Goal: Task Accomplishment & Management: Complete application form

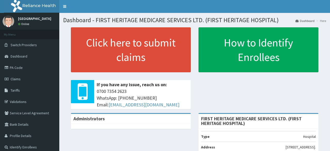
click at [20, 101] on link "Validations" at bounding box center [29, 101] width 59 height 11
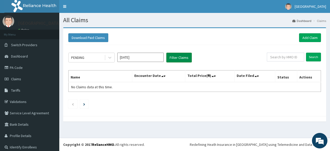
drag, startPoint x: 199, startPoint y: 53, endPoint x: 190, endPoint y: 55, distance: 9.7
click at [198, 53] on div "PENDING Aug 2025 Filter Claims" at bounding box center [167, 58] width 199 height 10
click at [175, 59] on button "Filter Claims" at bounding box center [179, 58] width 26 height 10
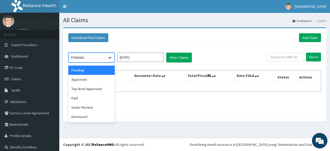
click at [110, 57] on icon at bounding box center [109, 57] width 5 height 5
click at [98, 77] on div "Approved" at bounding box center [91, 79] width 46 height 9
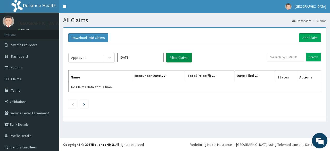
click at [183, 55] on button "Filter Claims" at bounding box center [179, 58] width 26 height 10
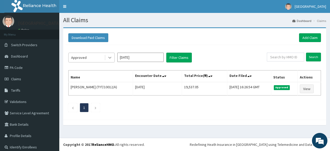
click at [111, 58] on icon at bounding box center [109, 57] width 5 height 5
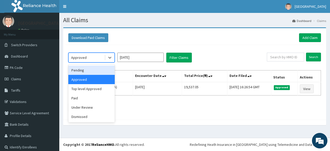
click at [131, 41] on div "Download Paid Claims Add Claim" at bounding box center [194, 37] width 253 height 9
click at [109, 58] on icon at bounding box center [109, 57] width 5 height 5
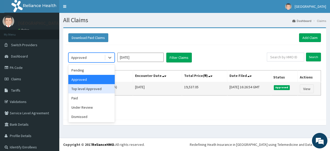
click at [95, 88] on div "Top level Approved" at bounding box center [91, 88] width 46 height 9
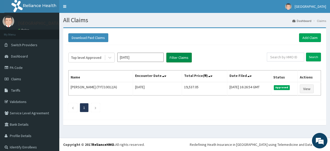
click at [179, 56] on button "Filter Claims" at bounding box center [179, 58] width 26 height 10
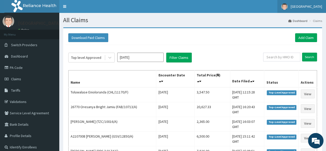
click at [297, 8] on span "[GEOGRAPHIC_DATA]" at bounding box center [306, 6] width 31 height 5
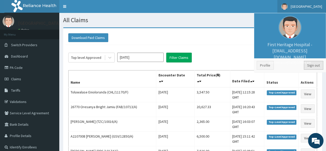
click at [314, 65] on link "Sign out" at bounding box center [313, 65] width 19 height 9
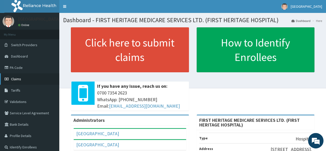
click at [16, 79] on span "Claims" at bounding box center [16, 79] width 10 height 5
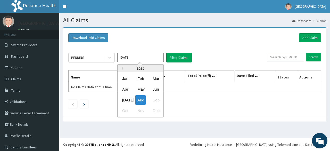
click at [134, 58] on input "[DATE]" at bounding box center [140, 57] width 46 height 9
click at [125, 100] on div "Jul" at bounding box center [125, 100] width 10 height 10
type input "Jul 2025"
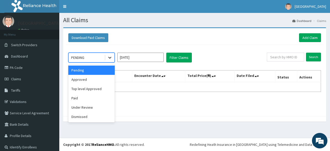
click at [110, 56] on icon at bounding box center [109, 57] width 5 height 5
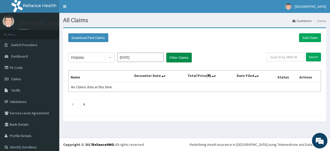
click at [184, 57] on button "Filter Claims" at bounding box center [179, 58] width 26 height 10
click at [111, 58] on icon at bounding box center [109, 57] width 5 height 5
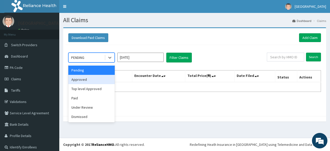
click at [99, 78] on div "Approved" at bounding box center [91, 79] width 46 height 9
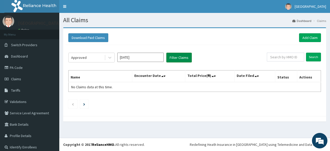
click at [181, 56] on button "Filter Claims" at bounding box center [179, 58] width 26 height 10
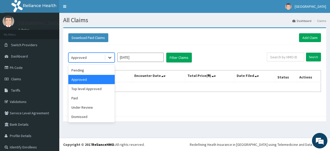
click at [109, 56] on icon at bounding box center [109, 57] width 5 height 5
click at [94, 91] on div "Top level Approved" at bounding box center [91, 88] width 46 height 9
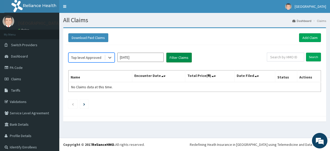
click at [184, 59] on button "Filter Claims" at bounding box center [179, 58] width 26 height 10
click at [183, 57] on button "Filter Claims" at bounding box center [179, 58] width 26 height 10
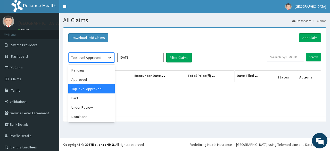
click at [111, 56] on icon at bounding box center [109, 57] width 5 height 5
drag, startPoint x: 90, startPoint y: 105, endPoint x: 94, endPoint y: 104, distance: 4.3
click at [90, 106] on div "Under Review" at bounding box center [91, 107] width 46 height 9
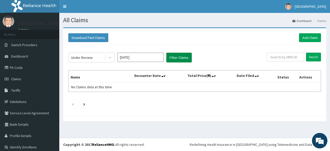
click at [183, 56] on button "Filter Claims" at bounding box center [179, 58] width 26 height 10
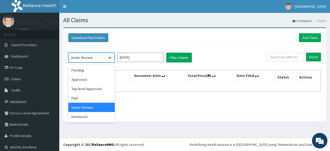
click at [106, 57] on div at bounding box center [109, 57] width 9 height 9
click at [87, 118] on div "Dismissed" at bounding box center [91, 116] width 46 height 9
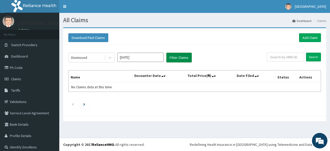
click at [179, 58] on button "Filter Claims" at bounding box center [179, 58] width 26 height 10
click at [110, 57] on icon at bounding box center [109, 57] width 5 height 5
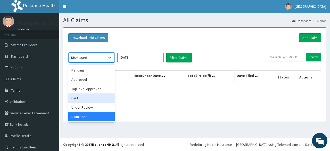
click at [93, 97] on div "Paid" at bounding box center [91, 97] width 46 height 9
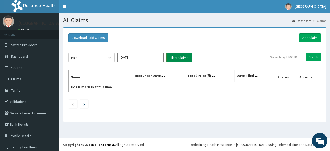
click at [174, 58] on button "Filter Claims" at bounding box center [179, 58] width 26 height 10
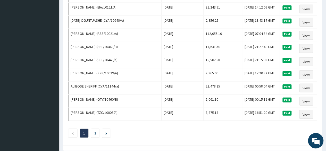
scroll to position [628, 0]
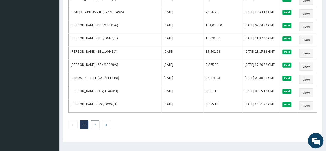
click at [95, 122] on link "2" at bounding box center [95, 124] width 2 height 5
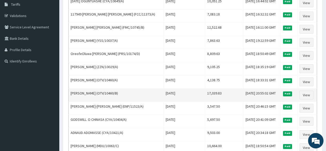
scroll to position [9, 0]
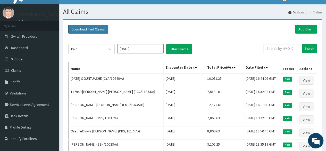
click at [93, 30] on button "Download Paid Claims" at bounding box center [88, 29] width 40 height 9
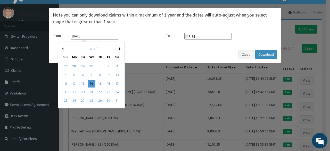
click at [85, 37] on input "14-05-2025" at bounding box center [94, 36] width 47 height 7
click at [62, 48] on button "Previous Month" at bounding box center [62, 48] width 3 height 3
click at [119, 49] on button "Next Month" at bounding box center [120, 48] width 3 height 3
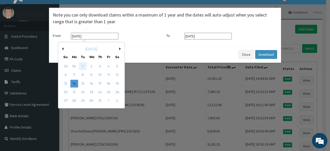
click at [83, 65] on div "1" at bounding box center [83, 66] width 8 height 8
type input "01-07-2025"
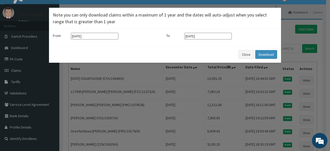
click at [215, 36] on input "14-08-2025" at bounding box center [207, 36] width 47 height 7
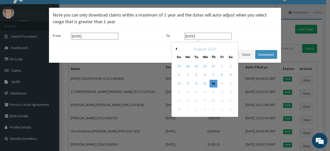
click at [176, 48] on button "Previous Month" at bounding box center [175, 48] width 3 height 3
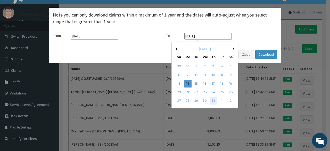
click at [214, 100] on div "31" at bounding box center [214, 101] width 8 height 8
type input "31-07-2025"
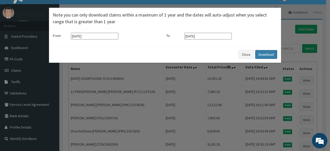
click at [265, 53] on button "Download" at bounding box center [266, 54] width 22 height 9
click at [247, 54] on button "Close" at bounding box center [246, 54] width 15 height 9
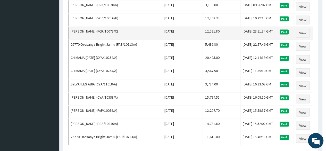
scroll to position [437, 0]
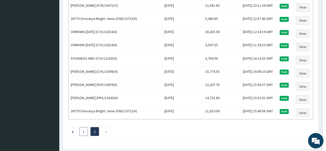
click at [82, 136] on li "1" at bounding box center [83, 131] width 9 height 9
click at [84, 134] on link "1" at bounding box center [84, 131] width 2 height 5
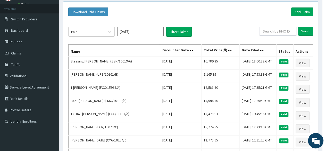
scroll to position [0, 0]
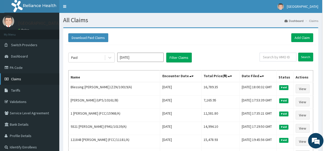
click at [14, 77] on span "Claims" at bounding box center [16, 79] width 10 height 5
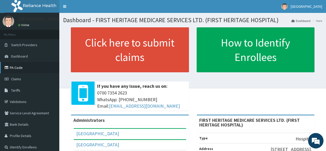
click at [20, 67] on link "PA Code" at bounding box center [29, 67] width 59 height 11
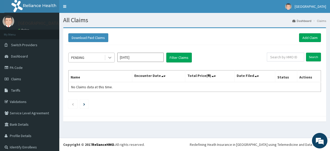
click at [112, 58] on icon at bounding box center [109, 57] width 5 height 5
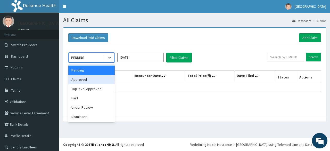
click at [98, 77] on div "Approved" at bounding box center [91, 79] width 46 height 9
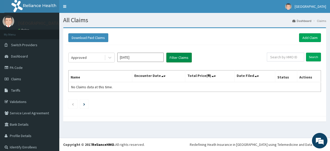
click at [181, 56] on button "Filter Claims" at bounding box center [179, 58] width 26 height 10
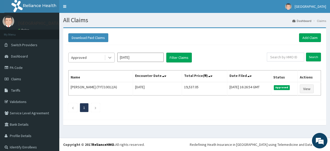
click at [110, 58] on icon at bounding box center [109, 58] width 3 height 2
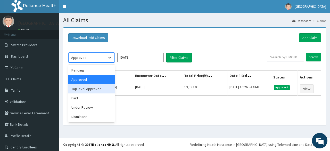
click at [95, 89] on div "Top level Approved" at bounding box center [91, 88] width 46 height 9
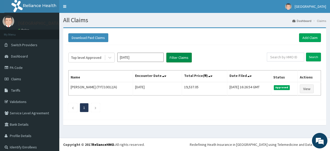
click at [176, 58] on button "Filter Claims" at bounding box center [179, 58] width 26 height 10
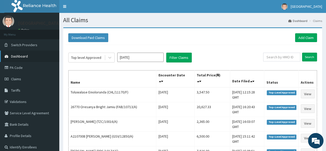
click at [22, 56] on span "Dashboard" at bounding box center [19, 56] width 17 height 5
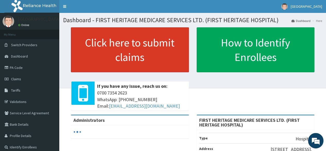
click at [123, 47] on link "Click here to submit claims" at bounding box center [130, 49] width 118 height 45
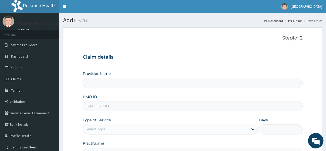
type input "FIRST HERITAGE MEDICARE SERVICES LTD. (FIRST HERITAGE HOSPITAL)"
click at [98, 106] on input "HMO ID" at bounding box center [193, 106] width 220 height 10
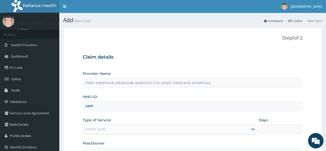
type input "MPP/10421/A"
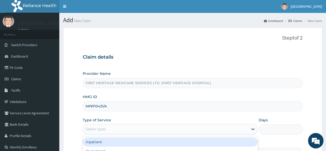
click at [130, 126] on div "Select type" at bounding box center [165, 129] width 165 height 8
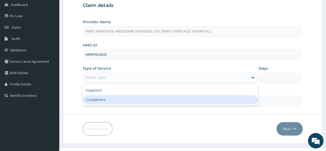
click at [131, 98] on div "Outpatient" at bounding box center [170, 99] width 175 height 9
type input "1"
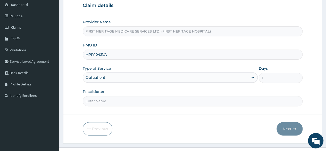
click at [131, 98] on input "Practitioner" at bounding box center [193, 101] width 220 height 10
type input "DR LUKE ONWE"
click at [288, 128] on button "Next" at bounding box center [290, 128] width 26 height 13
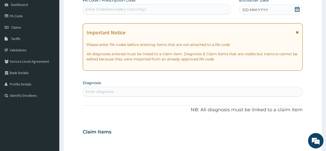
click at [126, 9] on div "Enter Code(Secondary Care Only)" at bounding box center [116, 9] width 61 height 5
paste input "PA/9C3572"
type input "PA/9C3572"
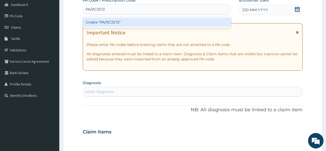
click at [100, 21] on div "Create "PA/9C3572"" at bounding box center [157, 22] width 148 height 9
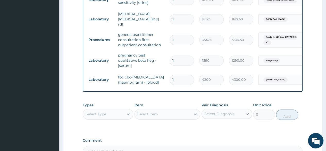
scroll to position [379, 0]
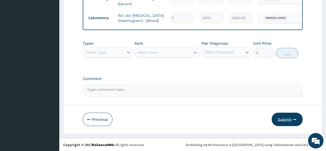
click at [283, 119] on button "Submit" at bounding box center [287, 118] width 31 height 13
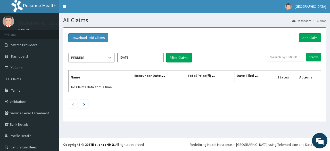
click at [110, 56] on icon at bounding box center [109, 57] width 5 height 5
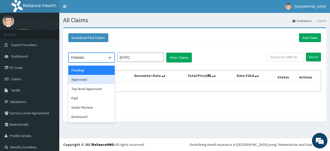
click at [98, 80] on div "Approved" at bounding box center [91, 79] width 46 height 9
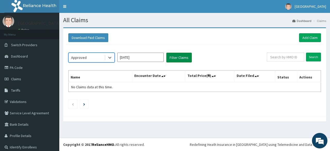
click at [179, 58] on button "Filter Claims" at bounding box center [179, 58] width 26 height 10
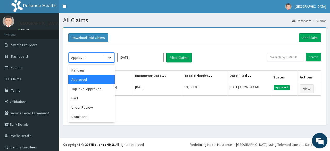
click at [110, 56] on icon at bounding box center [109, 57] width 5 height 5
click at [88, 107] on div "Under Review" at bounding box center [91, 107] width 46 height 9
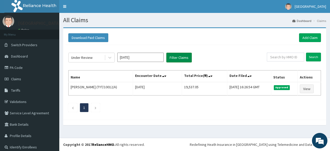
click at [177, 58] on button "Filter Claims" at bounding box center [179, 58] width 26 height 10
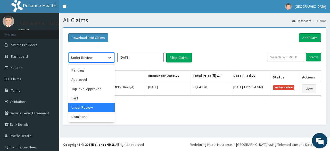
click at [109, 57] on icon at bounding box center [109, 58] width 3 height 2
click at [96, 69] on div "Pending" at bounding box center [91, 70] width 46 height 9
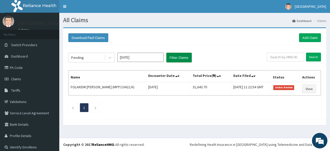
click at [174, 55] on button "Filter Claims" at bounding box center [179, 58] width 26 height 10
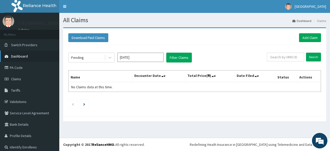
click at [23, 56] on span "Dashboard" at bounding box center [19, 56] width 17 height 5
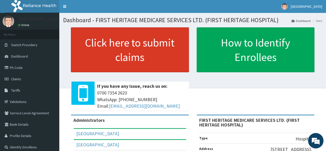
click at [124, 53] on link "Click here to submit claims" at bounding box center [130, 49] width 118 height 45
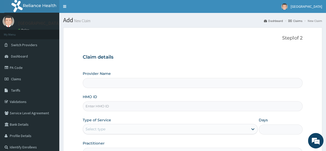
type input "FIRST HERITAGE MEDICARE SERVICES LTD. (FIRST HERITAGE HOSPITAL)"
click at [98, 106] on input "HMO ID" at bounding box center [193, 106] width 220 height 10
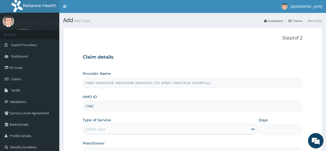
type input "CYA/10325/A"
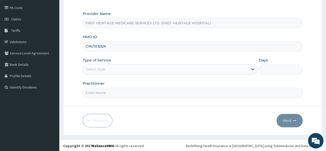
click at [126, 69] on div "Select type" at bounding box center [165, 69] width 165 height 8
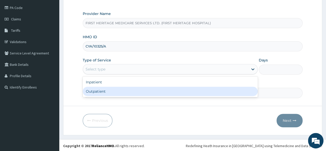
click at [117, 88] on div "Outpatient" at bounding box center [170, 91] width 175 height 9
type input "1"
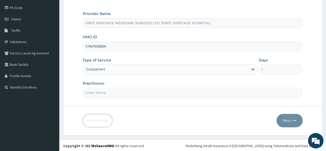
click at [117, 89] on input "Practitioner" at bounding box center [193, 93] width 220 height 10
type input "[PERSON_NAME]"
click at [287, 119] on button "Next" at bounding box center [290, 120] width 26 height 13
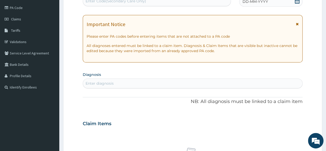
click at [299, 1] on icon at bounding box center [297, 0] width 5 height 5
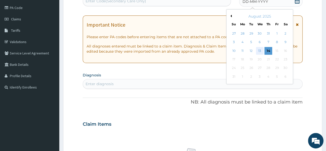
click at [261, 50] on div "13" at bounding box center [260, 51] width 8 height 8
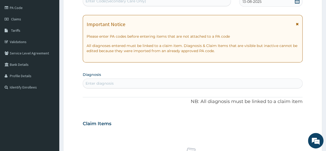
click at [94, 84] on div "Enter diagnosis" at bounding box center [100, 83] width 28 height 5
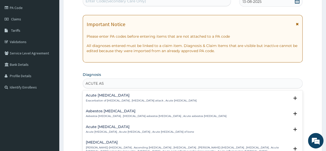
type input "ACUTE AST"
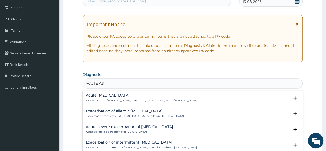
scroll to position [26, 0]
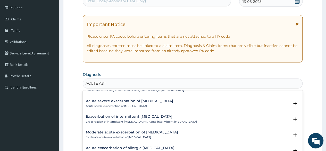
click at [96, 103] on div "Acute severe exacerbation of asthma Acute severe exacerbation of asthma" at bounding box center [129, 103] width 87 height 9
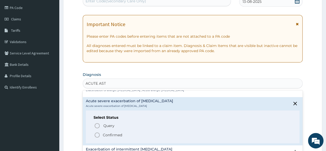
click at [109, 135] on p "Confirmed" at bounding box center [112, 134] width 19 height 5
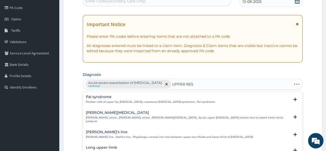
type input "UPPER RESP"
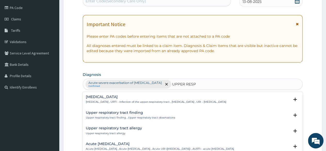
click at [115, 143] on h4 "Acute [MEDICAL_DATA]" at bounding box center [160, 144] width 148 height 4
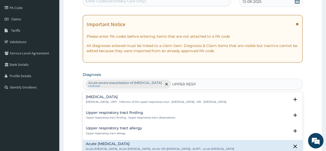
scroll to position [52, 0]
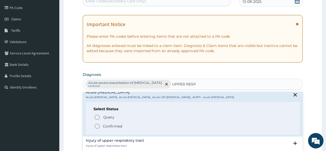
click at [106, 129] on p "Confirmed" at bounding box center [112, 126] width 19 height 5
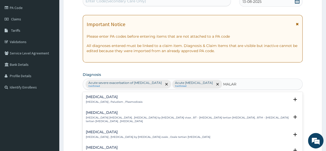
type input "MALARI"
click at [104, 99] on div "Malaria Malaria , Paludism , Plasmodiosis" at bounding box center [114, 99] width 57 height 9
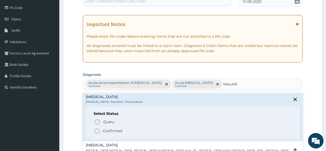
click at [104, 130] on p "Confirmed" at bounding box center [112, 130] width 19 height 5
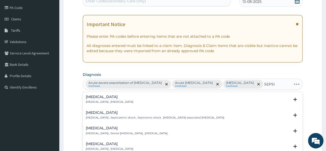
type input "SEPSIS"
click at [93, 98] on h4 "Sepsis" at bounding box center [109, 97] width 47 height 4
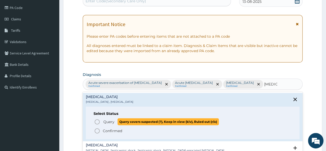
click at [108, 120] on span "Query" at bounding box center [108, 121] width 11 height 5
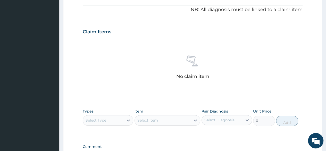
scroll to position [189, 0]
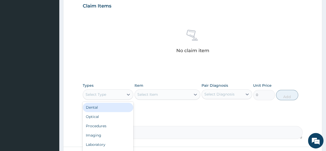
click at [110, 90] on div "Select Type" at bounding box center [103, 94] width 41 height 8
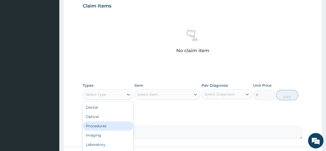
click at [109, 121] on div "Procedures" at bounding box center [108, 125] width 51 height 9
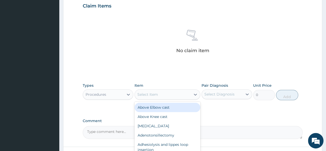
click at [157, 92] on div "Select Item" at bounding box center [147, 94] width 21 height 5
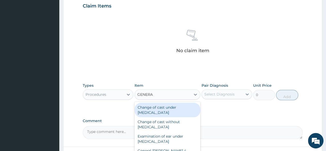
type input "GENERAL"
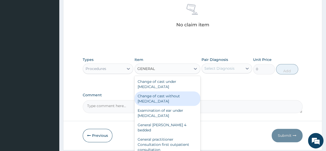
scroll to position [220, 0]
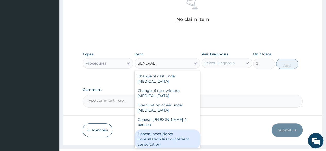
click at [159, 129] on div "General practitioner Consultation first outpatient consultation" at bounding box center [168, 139] width 66 height 20
type input "3547.5"
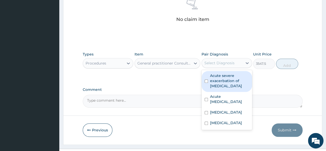
click at [225, 60] on div "Select Diagnosis" at bounding box center [220, 62] width 30 height 5
click at [220, 73] on label "Acute severe exacerbation of asthma" at bounding box center [229, 80] width 39 height 15
checkbox input "true"
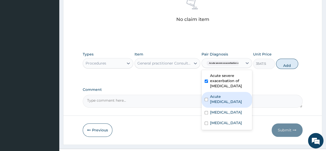
click at [220, 94] on label "Acute upper respiratory infection" at bounding box center [229, 99] width 39 height 10
checkbox input "true"
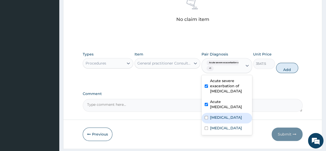
click at [217, 115] on label "Malaria" at bounding box center [226, 117] width 32 height 5
checkbox input "true"
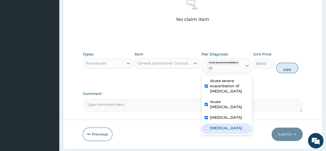
click at [218, 125] on label "Sepsis" at bounding box center [226, 127] width 32 height 5
checkbox input "true"
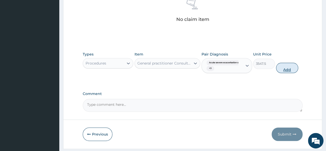
click at [287, 63] on button "Add" at bounding box center [287, 68] width 22 height 10
type input "0"
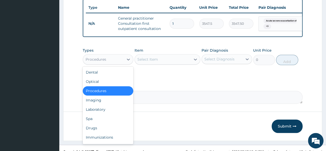
click at [113, 55] on div "Procedures" at bounding box center [103, 59] width 41 height 8
click at [103, 105] on div "Laboratory" at bounding box center [108, 109] width 51 height 9
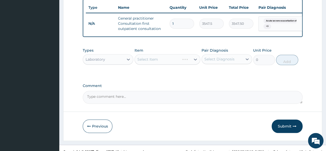
click at [158, 54] on div "Select Item" at bounding box center [168, 59] width 66 height 10
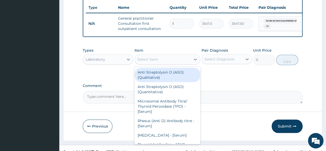
click at [158, 57] on div "Select Item" at bounding box center [147, 59] width 21 height 5
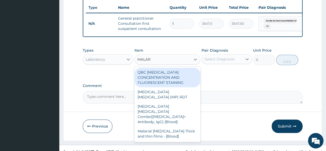
type input "MALARI"
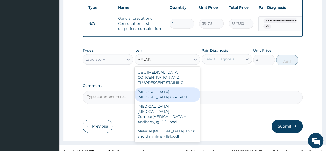
click at [167, 88] on div "MALARIA PARASITE (MP) RDT" at bounding box center [168, 94] width 66 height 14
type input "1612.5"
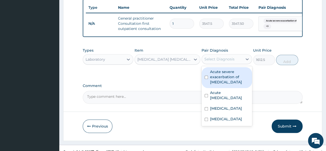
click at [228, 56] on div "Select Diagnosis" at bounding box center [222, 59] width 41 height 8
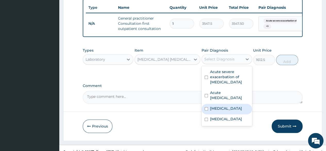
click at [215, 106] on label "Malaria" at bounding box center [226, 108] width 32 height 5
checkbox input "true"
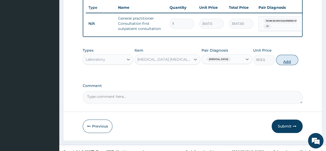
click at [287, 55] on button "Add" at bounding box center [287, 60] width 22 height 10
type input "0"
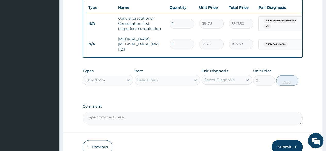
click at [155, 77] on div "Select Item" at bounding box center [147, 79] width 21 height 5
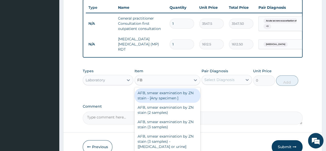
type input "FBC"
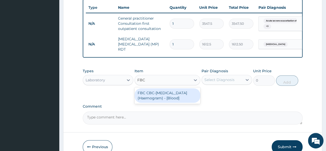
click at [159, 88] on div "FBC CBC-Complete Blood Count (Haemogram) - [Blood]" at bounding box center [168, 95] width 66 height 14
type input "4300"
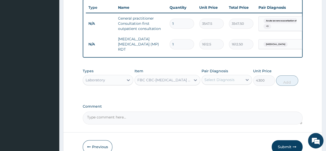
click at [229, 77] on div "Select Diagnosis" at bounding box center [220, 79] width 30 height 5
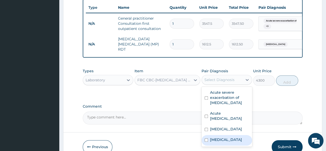
click at [220, 137] on label "Sepsis" at bounding box center [226, 139] width 32 height 5
checkbox input "true"
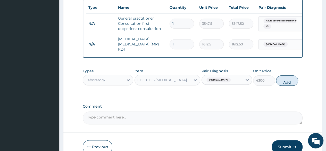
click at [288, 75] on button "Add" at bounding box center [287, 80] width 22 height 10
type input "0"
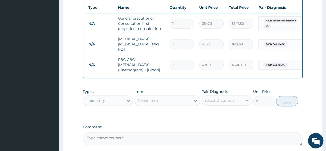
click at [116, 96] on div "Laboratory" at bounding box center [103, 100] width 41 height 8
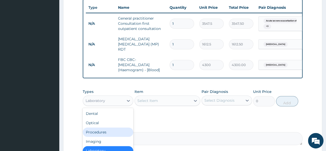
scroll to position [241, 0]
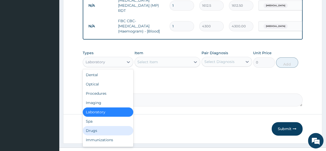
click at [101, 126] on div "Drugs" at bounding box center [108, 130] width 51 height 9
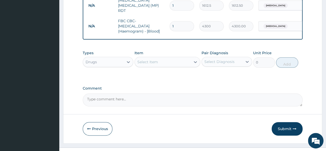
click at [153, 59] on div "Select Item" at bounding box center [147, 61] width 21 height 5
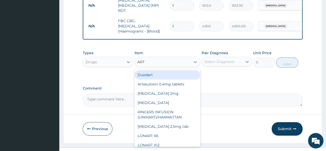
type input "ARTE"
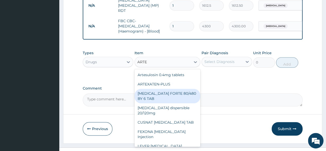
scroll to position [67, 0]
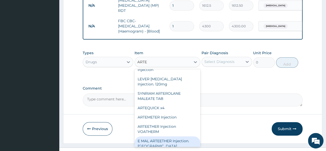
click at [153, 136] on div "E MAL ARTEETHER Injection. FIDSON" at bounding box center [168, 143] width 66 height 14
type input "1773.75"
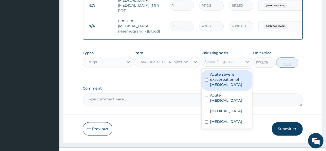
click at [220, 59] on div "Select Diagnosis" at bounding box center [220, 61] width 30 height 5
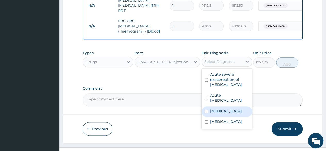
click at [216, 108] on label "Malaria" at bounding box center [226, 110] width 32 height 5
checkbox input "true"
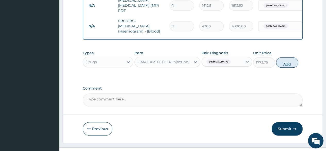
click at [288, 57] on button "Add" at bounding box center [287, 62] width 22 height 10
type input "0"
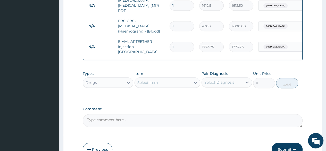
type input "0.00"
type input "3"
type input "5321.25"
type input "3"
click at [156, 80] on div "Select Item" at bounding box center [147, 82] width 21 height 5
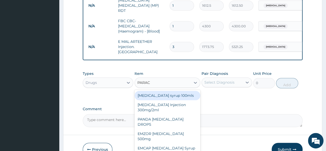
type input "PARACE"
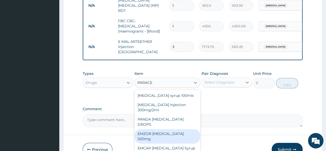
click at [180, 129] on div "EMZOR PARACETAMOL 500mg" at bounding box center [168, 136] width 66 height 14
type input "23.65"
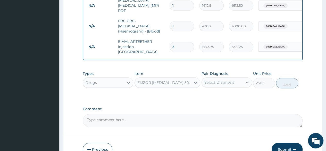
click at [214, 80] on div "Select Diagnosis" at bounding box center [220, 82] width 30 height 5
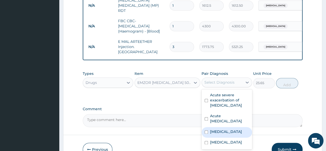
click at [219, 129] on label "Malaria" at bounding box center [226, 131] width 32 height 5
checkbox input "true"
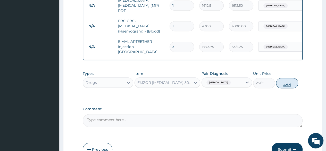
click at [286, 78] on button "Add" at bounding box center [287, 83] width 22 height 10
type input "0"
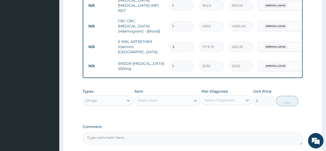
type input "18"
type input "425.70"
type input "18"
click at [150, 98] on div "Select Item" at bounding box center [147, 100] width 21 height 5
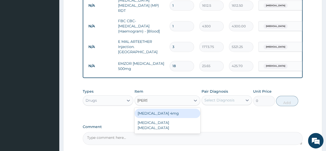
type input "SALBU"
click at [153, 109] on div "Salbutamol 4mg" at bounding box center [168, 113] width 66 height 9
type input "41.3875"
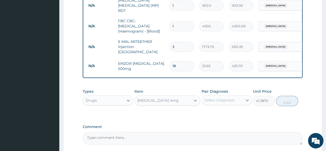
click at [180, 96] on div "Salbutamol 4mg" at bounding box center [163, 100] width 56 height 8
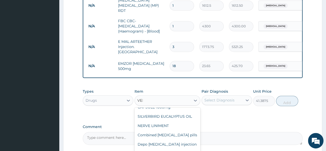
scroll to position [0, 0]
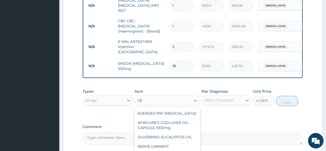
type input "V"
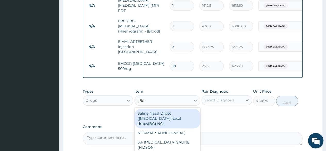
type input "SALB"
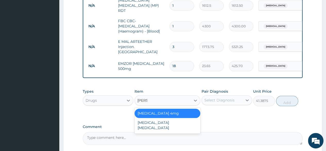
click at [160, 109] on div "Salbutamol 4mg" at bounding box center [168, 113] width 66 height 9
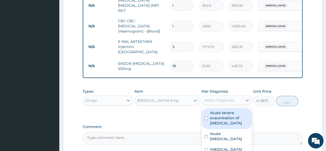
click at [213, 98] on div "Select Diagnosis" at bounding box center [220, 100] width 30 height 5
click at [227, 110] on label "Acute severe exacerbation of asthma" at bounding box center [229, 117] width 39 height 15
checkbox input "true"
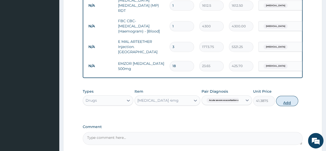
click at [286, 96] on button "Add" at bounding box center [287, 101] width 22 height 10
type input "0"
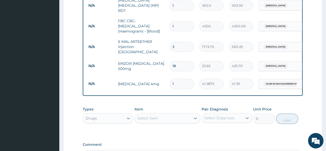
type input "14"
type input "579.43"
type input "14"
click at [147, 116] on div "Select Item" at bounding box center [147, 118] width 21 height 5
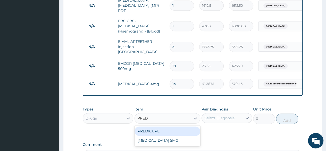
type input "PREDN"
click at [156, 126] on div "PREDNISOLONE 5MG" at bounding box center [168, 130] width 66 height 9
type input "55"
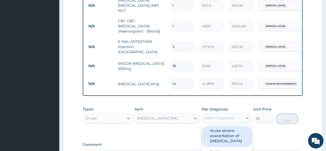
click at [213, 115] on div "Select Diagnosis" at bounding box center [220, 117] width 30 height 5
click at [222, 128] on label "Acute severe exacerbation of asthma" at bounding box center [229, 135] width 39 height 15
checkbox input "true"
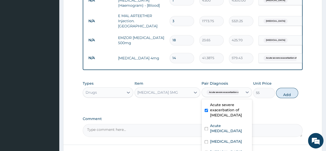
scroll to position [293, 0]
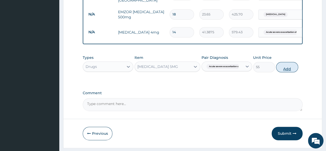
click at [287, 62] on button "Add" at bounding box center [287, 67] width 22 height 10
type input "0"
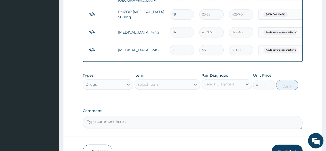
type input "14"
type input "770.00"
type input "14"
click at [153, 82] on div "Select Item" at bounding box center [147, 84] width 21 height 5
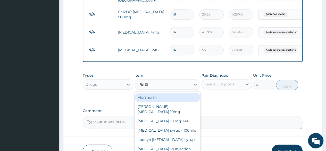
type input "LORAT"
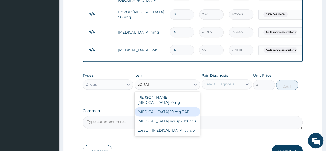
click at [176, 107] on div "LORATADINE 10 mg TAB" at bounding box center [168, 111] width 66 height 9
type input "59.125"
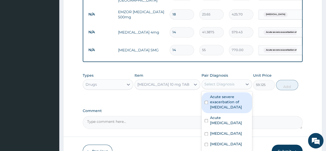
click at [222, 82] on div "Select Diagnosis" at bounding box center [220, 84] width 30 height 5
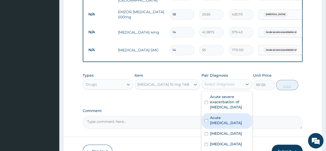
click at [218, 115] on label "Acute upper respiratory infection" at bounding box center [229, 120] width 39 height 10
checkbox input "true"
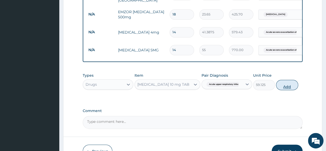
click at [288, 80] on button "Add" at bounding box center [287, 85] width 22 height 10
type input "0"
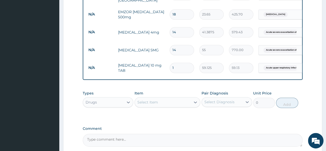
type input "0.00"
type input "7"
type input "413.88"
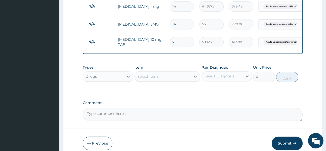
type input "7"
click at [286, 136] on button "Submit" at bounding box center [287, 142] width 31 height 13
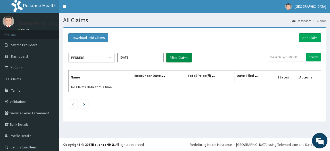
click at [177, 57] on button "Filter Claims" at bounding box center [179, 58] width 26 height 10
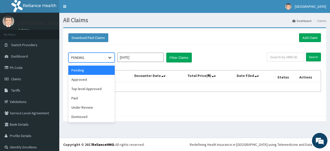
click at [110, 56] on icon at bounding box center [109, 57] width 5 height 5
click at [97, 82] on div "Approved" at bounding box center [91, 79] width 46 height 9
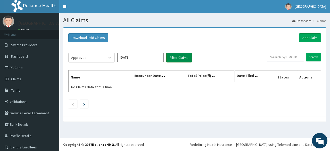
click at [175, 58] on button "Filter Claims" at bounding box center [179, 58] width 26 height 10
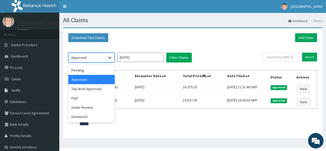
click at [111, 56] on icon at bounding box center [109, 57] width 5 height 5
click at [91, 107] on div "Under Review" at bounding box center [91, 107] width 46 height 9
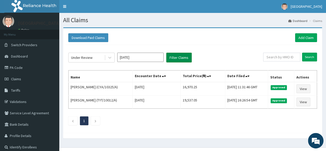
click at [177, 58] on button "Filter Claims" at bounding box center [179, 58] width 26 height 10
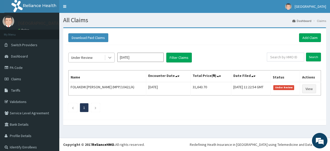
click at [110, 58] on icon at bounding box center [109, 57] width 5 height 5
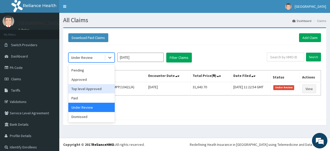
click at [92, 88] on div "Top level Approved" at bounding box center [91, 88] width 46 height 9
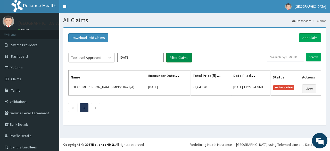
click at [177, 57] on button "Filter Claims" at bounding box center [179, 58] width 26 height 10
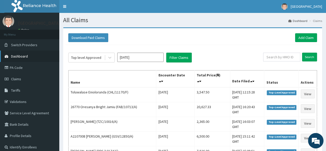
click at [18, 54] on span "Dashboard" at bounding box center [19, 56] width 17 height 5
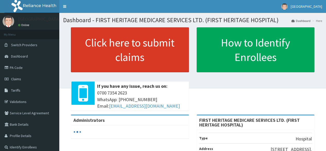
click at [116, 44] on link "Click here to submit claims" at bounding box center [130, 49] width 118 height 45
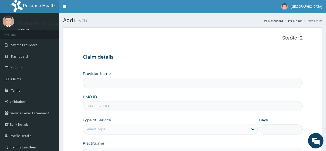
type input "FIRST HERITAGE MEDICARE SERVICES LTD. (FIRST HERITAGE HOSPITAL)"
click at [104, 107] on input "HMO ID" at bounding box center [193, 106] width 220 height 10
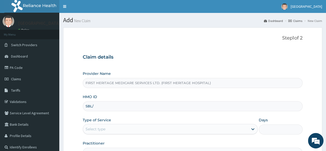
type input "SBL/10448/A"
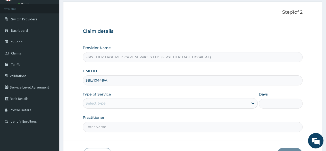
scroll to position [52, 0]
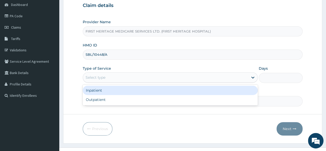
click at [116, 79] on div "Select type" at bounding box center [165, 77] width 165 height 8
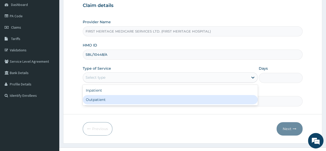
click at [111, 100] on div "Outpatient" at bounding box center [170, 99] width 175 height 9
type input "1"
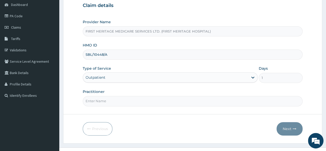
click at [115, 100] on input "Practitioner" at bounding box center [193, 101] width 220 height 10
type input "[PERSON_NAME]"
click at [285, 127] on button "Next" at bounding box center [290, 128] width 26 height 13
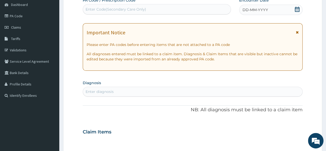
click at [296, 9] on icon at bounding box center [297, 9] width 5 height 5
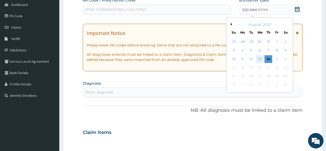
click at [259, 59] on div "13" at bounding box center [260, 59] width 8 height 8
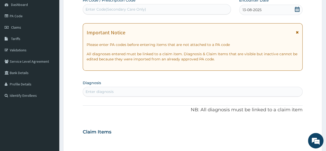
click at [103, 92] on div "Enter diagnosis" at bounding box center [100, 91] width 28 height 5
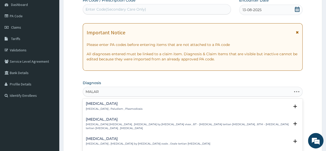
type input "MALARI"
click at [94, 104] on h4 "[MEDICAL_DATA]" at bounding box center [114, 104] width 57 height 4
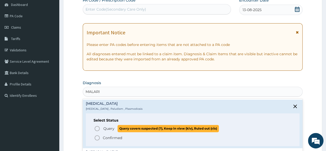
click at [107, 129] on span "Query" at bounding box center [108, 128] width 11 height 5
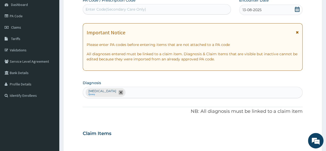
click at [120, 91] on icon "remove selection option" at bounding box center [121, 92] width 3 height 3
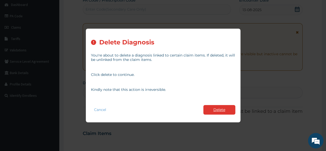
click at [214, 108] on button "Delete" at bounding box center [220, 110] width 32 height 10
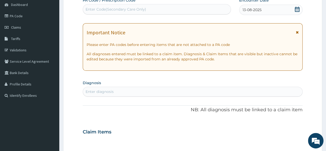
click at [120, 92] on div "Enter diagnosis" at bounding box center [193, 91] width 220 height 8
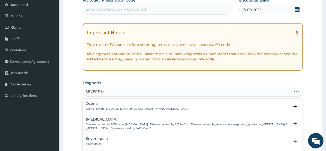
type input "SEVERE MA"
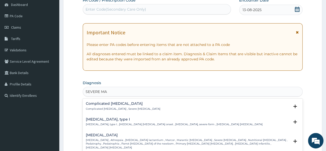
click at [116, 104] on h4 "Complicated malaria" at bounding box center [123, 104] width 75 height 4
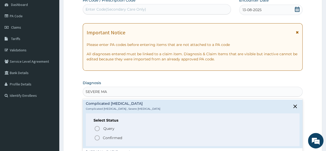
click at [108, 138] on p "Confirmed" at bounding box center [112, 137] width 19 height 5
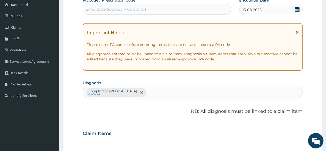
click at [137, 92] on div "Complicated malaria Confirmed" at bounding box center [193, 92] width 220 height 11
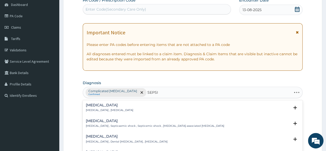
type input "SEPSIS"
click at [92, 109] on p "Systemic infection , Sepsis" at bounding box center [109, 110] width 47 height 4
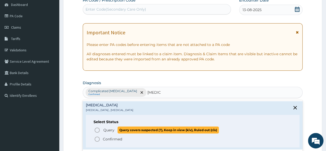
click at [105, 129] on span "Query" at bounding box center [108, 129] width 11 height 5
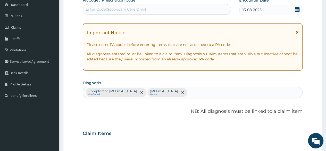
click at [163, 91] on div "Complicated malaria Confirmed Sepsis Query" at bounding box center [193, 92] width 220 height 11
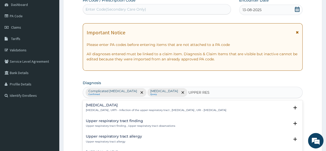
type input "UPPER RESP"
click at [124, 107] on div "Upper respiratory infection Upper respiratory infection , URTI - Infection of t…" at bounding box center [156, 107] width 141 height 9
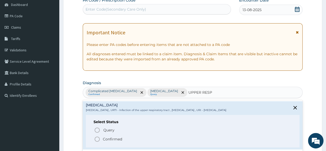
click at [111, 138] on p "Confirmed" at bounding box center [112, 138] width 19 height 5
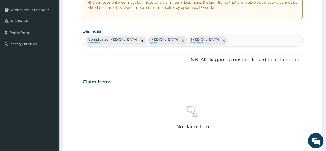
scroll to position [155, 0]
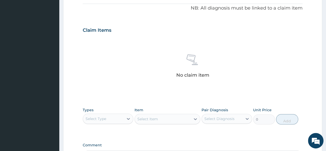
click at [110, 116] on div "Select Type" at bounding box center [103, 119] width 41 height 8
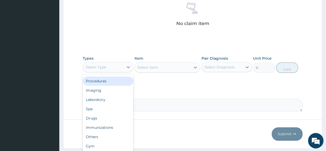
scroll to position [220, 0]
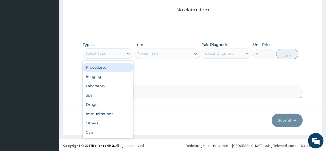
click at [113, 66] on div "Procedures" at bounding box center [108, 67] width 51 height 9
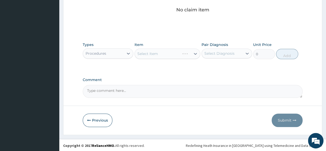
click at [164, 54] on div "Select Item" at bounding box center [168, 53] width 66 height 10
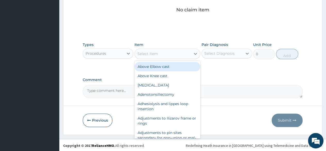
click at [164, 54] on div "Select Item" at bounding box center [163, 54] width 56 height 8
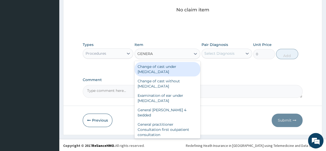
type input "GENERAL"
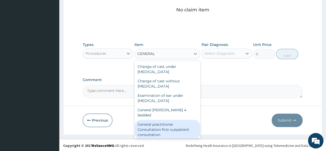
click at [157, 120] on div "General practitioner Consultation first outpatient consultation" at bounding box center [168, 130] width 66 height 20
type input "3547.5"
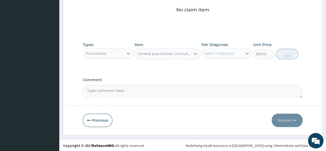
click at [223, 53] on div "Select Diagnosis" at bounding box center [220, 53] width 30 height 5
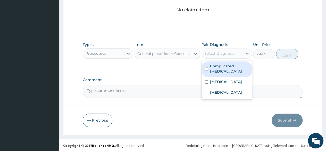
click at [222, 66] on label "Complicated malaria" at bounding box center [229, 68] width 39 height 10
checkbox input "true"
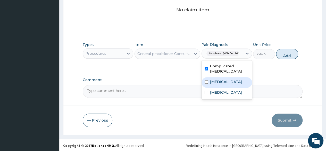
click at [221, 79] on div "[MEDICAL_DATA]" at bounding box center [227, 82] width 51 height 11
checkbox input "true"
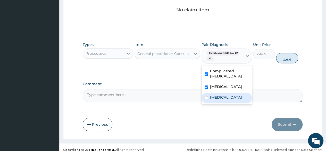
click at [220, 95] on label "Upper respiratory infection" at bounding box center [226, 97] width 32 height 5
checkbox input "true"
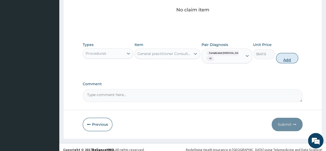
click at [289, 59] on button "Add" at bounding box center [287, 58] width 22 height 10
type input "0"
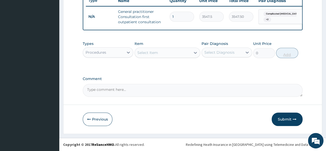
scroll to position [202, 0]
click at [157, 59] on div "Types Procedures Item Select Item Pair Diagnosis Select Diagnosis Unit Price 0 …" at bounding box center [193, 49] width 220 height 22
click at [115, 53] on div "Procedures" at bounding box center [103, 52] width 41 height 8
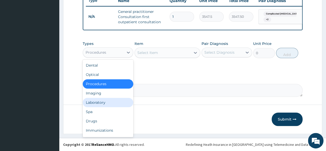
click at [105, 103] on div "Laboratory" at bounding box center [108, 102] width 51 height 9
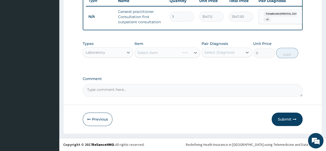
click at [157, 53] on div "Select Item" at bounding box center [168, 52] width 66 height 10
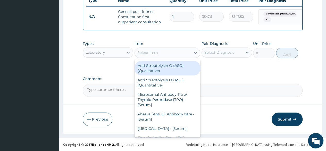
click at [157, 53] on div "Select Item" at bounding box center [147, 52] width 21 height 5
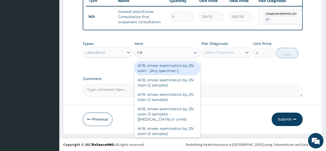
type input "FBC"
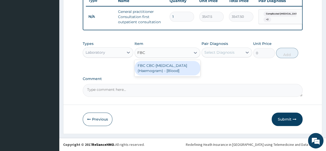
click at [157, 65] on div "FBC CBC-Complete Blood Count (Haemogram) - [Blood]" at bounding box center [168, 68] width 66 height 14
type input "4300"
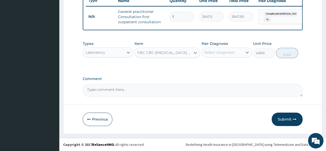
click at [215, 54] on div "Select Diagnosis" at bounding box center [220, 52] width 30 height 5
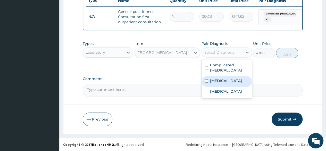
click at [212, 78] on label "Sepsis" at bounding box center [226, 80] width 32 height 5
checkbox input "true"
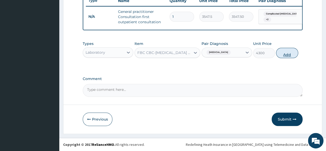
click at [290, 55] on button "Add" at bounding box center [287, 53] width 22 height 10
type input "0"
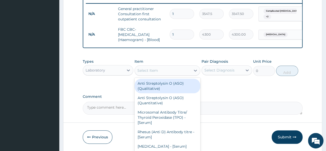
click at [156, 73] on div "Select Item" at bounding box center [147, 70] width 21 height 5
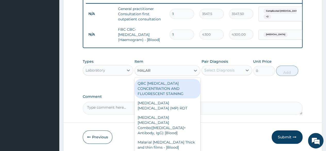
type input "MALARI"
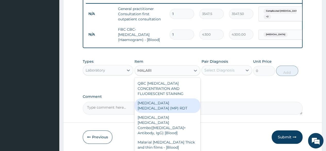
drag, startPoint x: 155, startPoint y: 104, endPoint x: 160, endPoint y: 102, distance: 6.1
click at [156, 104] on div "MALARIA PARASITE (MP) RDT" at bounding box center [168, 105] width 66 height 14
type input "1612.5"
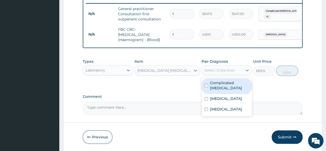
click at [223, 73] on div "Select Diagnosis" at bounding box center [220, 70] width 30 height 5
click at [226, 84] on label "Complicated malaria" at bounding box center [229, 85] width 39 height 10
checkbox input "true"
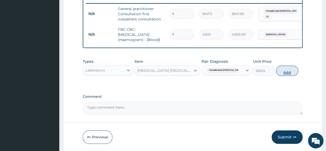
click at [288, 75] on button "Add" at bounding box center [287, 71] width 22 height 10
type input "0"
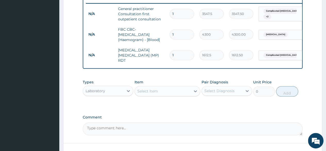
click at [110, 90] on div "Laboratory" at bounding box center [103, 91] width 41 height 8
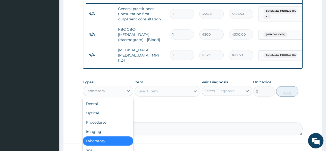
scroll to position [18, 0]
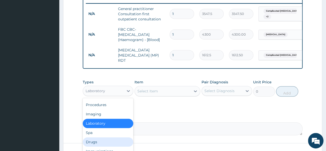
click at [107, 141] on div "Drugs" at bounding box center [108, 141] width 51 height 9
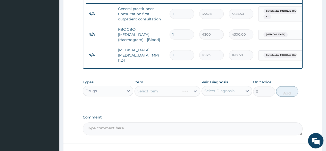
click at [155, 93] on div "Select Item" at bounding box center [168, 91] width 66 height 10
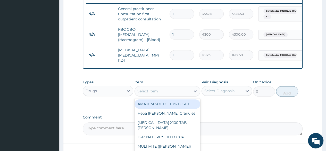
click at [155, 93] on div "Select Item" at bounding box center [147, 90] width 21 height 5
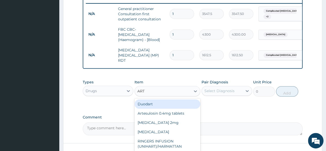
type input "ARTE"
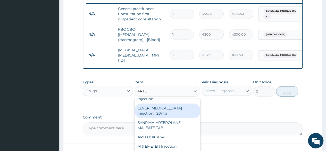
scroll to position [241, 0]
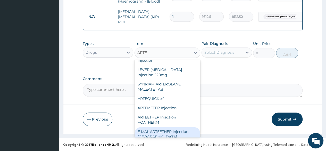
click at [157, 127] on div "E MAL ARTEETHER Injection. FIDSON" at bounding box center [168, 134] width 66 height 14
type input "1773.75"
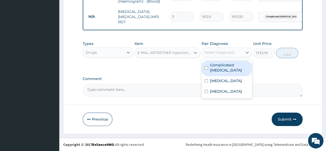
click at [221, 53] on div "Select Diagnosis" at bounding box center [220, 52] width 30 height 5
click at [227, 66] on label "Complicated malaria" at bounding box center [229, 67] width 39 height 10
checkbox input "true"
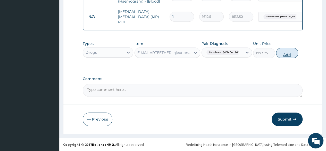
click at [284, 55] on button "Add" at bounding box center [287, 53] width 22 height 10
type input "0"
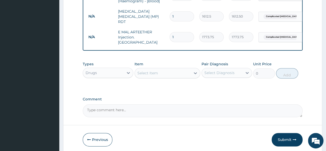
type input "0.00"
type input "3"
type input "5321.25"
type input "3"
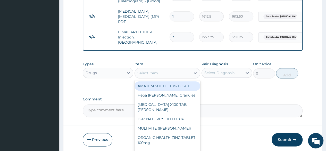
click at [146, 70] on div "Select Item" at bounding box center [147, 72] width 21 height 5
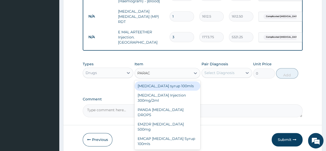
type input "PARACE"
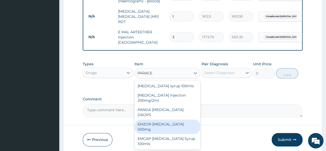
click at [159, 119] on div "EMZOR PARACETAMOL 500mg" at bounding box center [168, 126] width 66 height 14
type input "23.65"
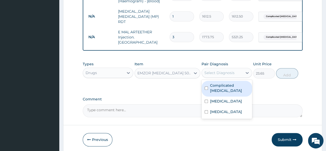
click at [218, 74] on div "Select Diagnosis" at bounding box center [222, 73] width 41 height 8
click at [220, 83] on label "Complicated malaria" at bounding box center [229, 88] width 39 height 10
checkbox input "true"
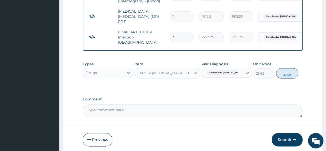
click at [286, 72] on button "Add" at bounding box center [287, 73] width 22 height 10
type input "0"
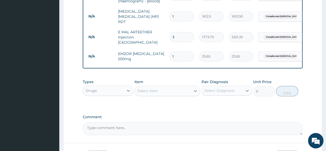
type input "18"
type input "425.70"
type input "18"
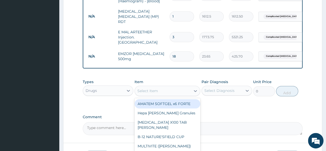
click at [147, 90] on div "Select Item" at bounding box center [147, 90] width 21 height 5
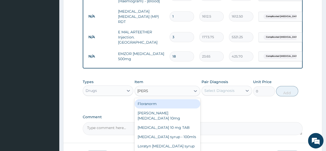
type input "LORAT"
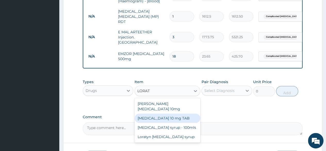
click at [158, 113] on div "LORATADINE 10 mg TAB" at bounding box center [168, 117] width 66 height 9
type input "59.125"
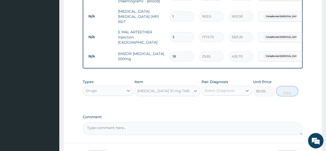
click at [220, 91] on div "Select Diagnosis" at bounding box center [220, 90] width 30 height 5
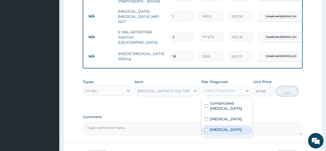
click at [219, 127] on label "Upper respiratory infection" at bounding box center [226, 129] width 32 height 5
checkbox input "true"
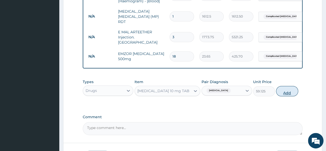
click at [289, 91] on button "Add" at bounding box center [287, 91] width 22 height 10
type input "0"
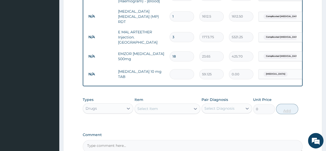
type input "0.00"
type input "7"
type input "413.88"
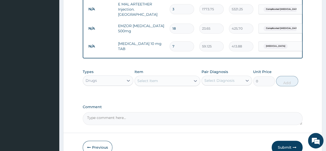
scroll to position [295, 0]
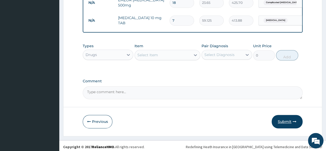
type input "7"
click at [284, 119] on button "Submit" at bounding box center [287, 121] width 31 height 13
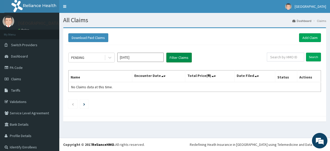
click at [171, 56] on button "Filter Claims" at bounding box center [179, 58] width 26 height 10
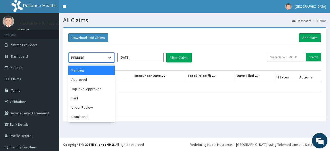
click at [110, 58] on icon at bounding box center [109, 58] width 3 height 2
click at [101, 80] on div "Approved" at bounding box center [91, 79] width 46 height 9
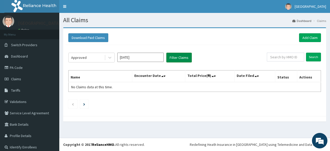
click at [180, 58] on button "Filter Claims" at bounding box center [179, 58] width 26 height 10
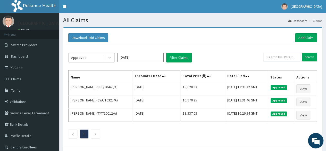
click at [140, 59] on input "Aug 2025" at bounding box center [140, 57] width 46 height 9
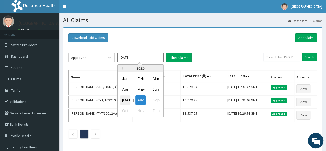
click at [126, 102] on div "Jul" at bounding box center [125, 100] width 10 height 10
type input "Jul 2025"
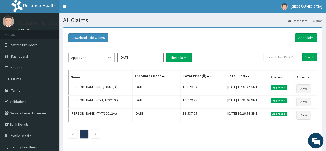
click at [109, 57] on icon at bounding box center [109, 58] width 3 height 2
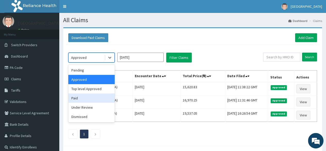
click at [89, 98] on div "Paid" at bounding box center [91, 97] width 46 height 9
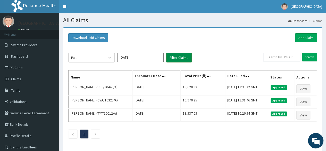
click at [177, 57] on button "Filter Claims" at bounding box center [179, 58] width 26 height 10
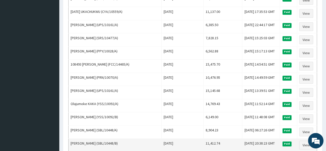
scroll to position [206, 0]
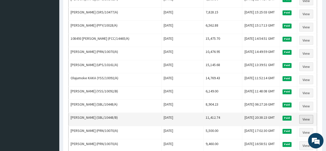
click at [308, 115] on link "View" at bounding box center [306, 119] width 14 height 9
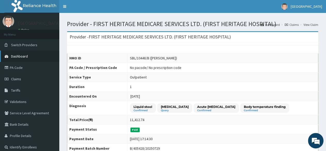
click at [20, 56] on span "Dashboard" at bounding box center [19, 56] width 17 height 5
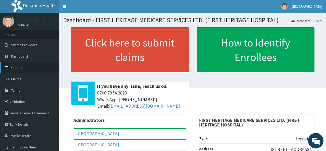
click at [16, 67] on link "PA Code" at bounding box center [29, 67] width 59 height 11
